Goal: Task Accomplishment & Management: Manage account settings

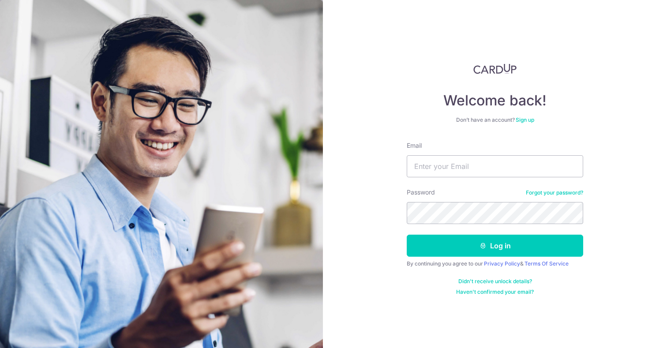
click at [436, 172] on input "Email" at bounding box center [495, 166] width 176 height 22
type input "[EMAIL_ADDRESS][DOMAIN_NAME]"
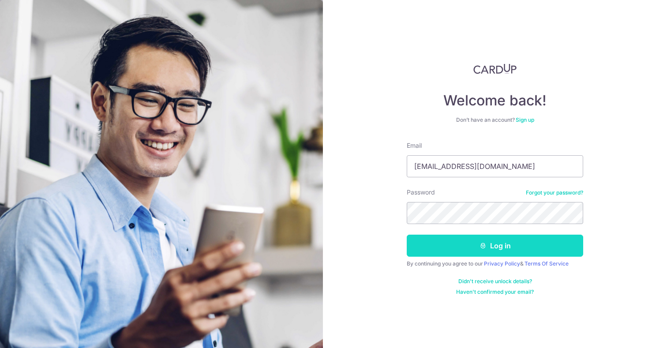
click at [492, 250] on button "Log in" at bounding box center [495, 246] width 176 height 22
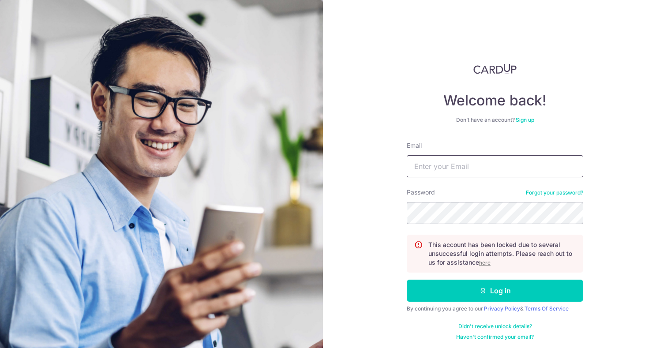
click at [468, 166] on input "Email" at bounding box center [495, 166] width 176 height 22
click at [486, 262] on u "here" at bounding box center [484, 262] width 11 height 7
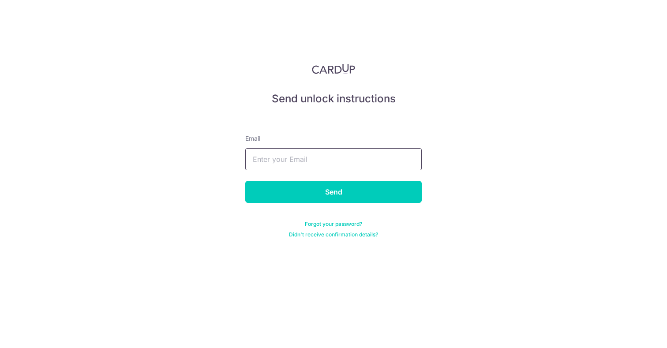
click at [356, 161] on input "text" at bounding box center [333, 159] width 176 height 22
type input "[EMAIL_ADDRESS][DOMAIN_NAME]"
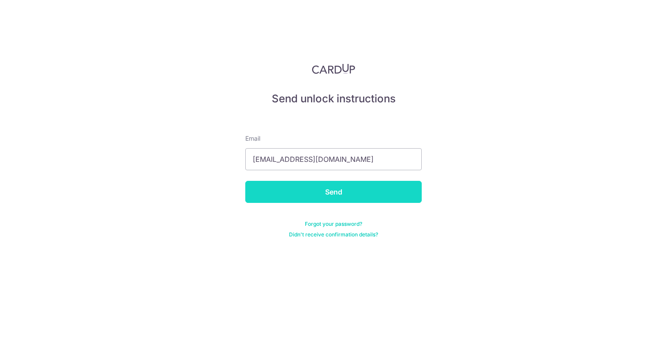
click at [331, 193] on input "Send" at bounding box center [333, 192] width 176 height 22
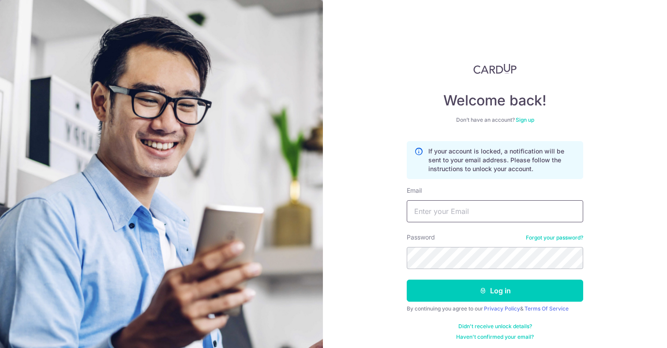
click at [444, 212] on input "Email" at bounding box center [495, 211] width 176 height 22
type input "daryl_song@hotmail.com"
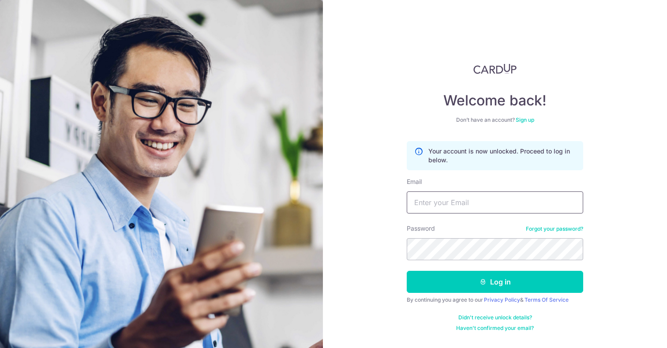
click at [495, 201] on input "Email" at bounding box center [495, 202] width 176 height 22
type input "[EMAIL_ADDRESS][DOMAIN_NAME]"
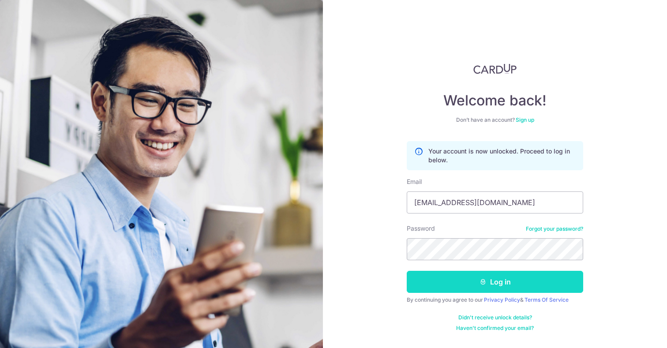
click at [490, 283] on button "Log in" at bounding box center [495, 282] width 176 height 22
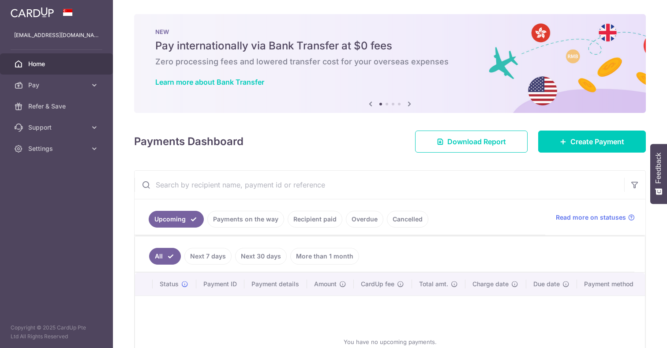
scroll to position [18, 0]
